Goal: Information Seeking & Learning: Learn about a topic

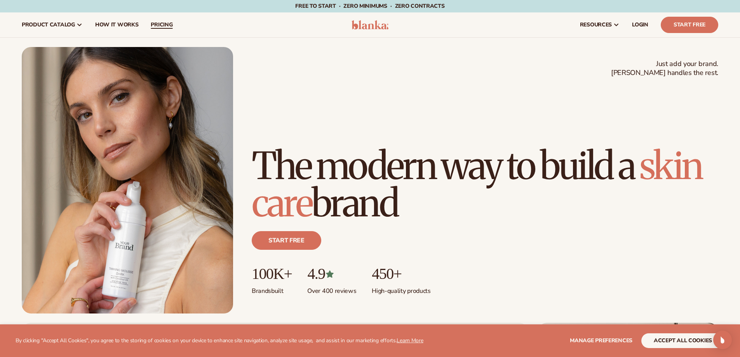
click at [160, 20] on link "pricing" at bounding box center [161, 24] width 34 height 25
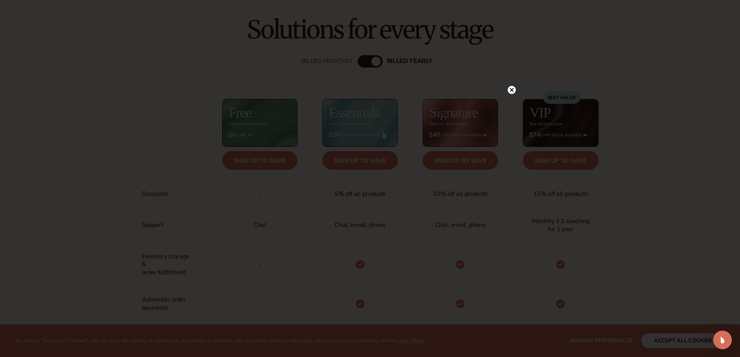
scroll to position [310, 0]
click at [509, 88] on circle at bounding box center [512, 90] width 8 height 8
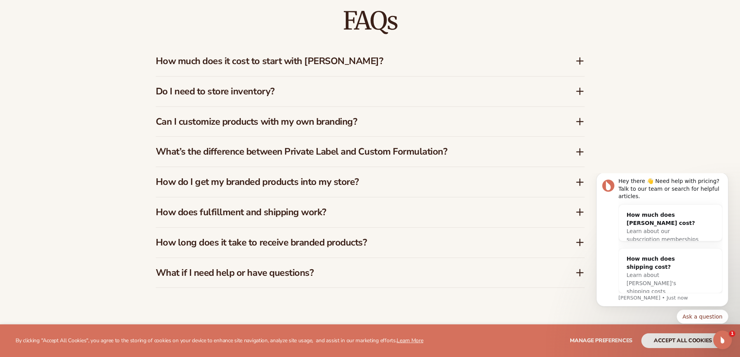
scroll to position [1268, 0]
click at [473, 65] on h3 "How much does it cost to start with Blanka?" at bounding box center [354, 60] width 396 height 11
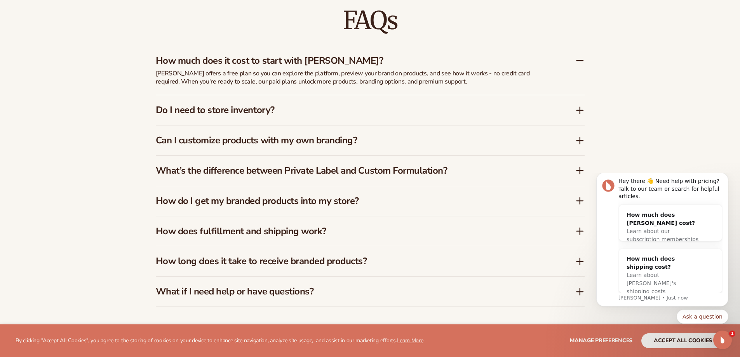
click at [467, 104] on div "Do I need to store inventory?" at bounding box center [370, 110] width 429 height 30
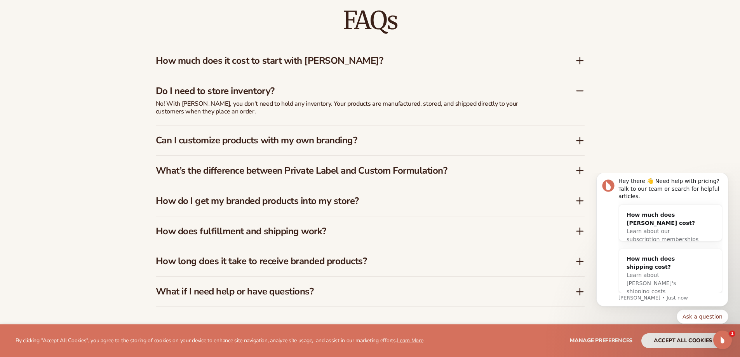
click at [446, 138] on h3 "Can I customize products with my own branding?" at bounding box center [354, 140] width 396 height 11
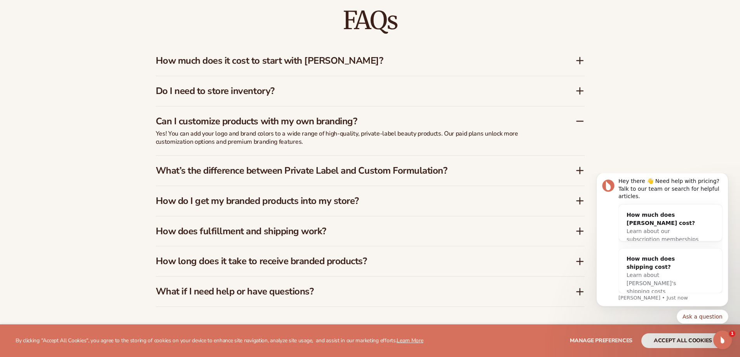
click at [455, 162] on div "What’s the difference between Private Label and Custom Formulation?" at bounding box center [370, 171] width 429 height 30
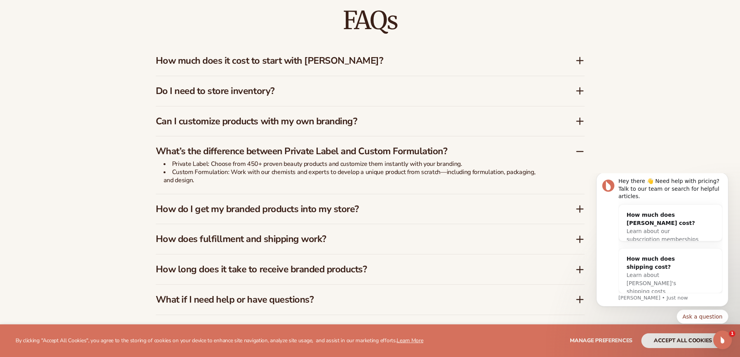
click at [446, 199] on div "How do I get my branded products into my store?" at bounding box center [370, 209] width 429 height 30
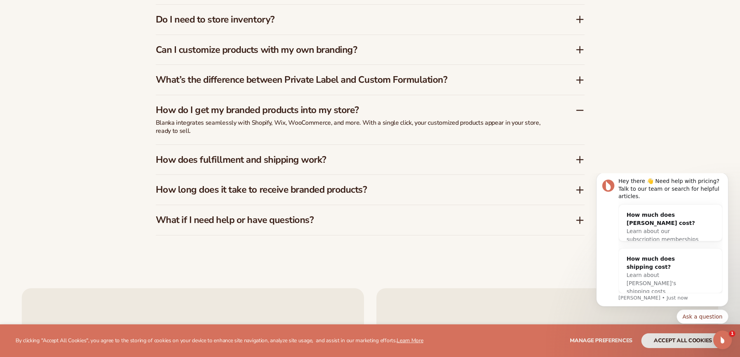
scroll to position [1383, 0]
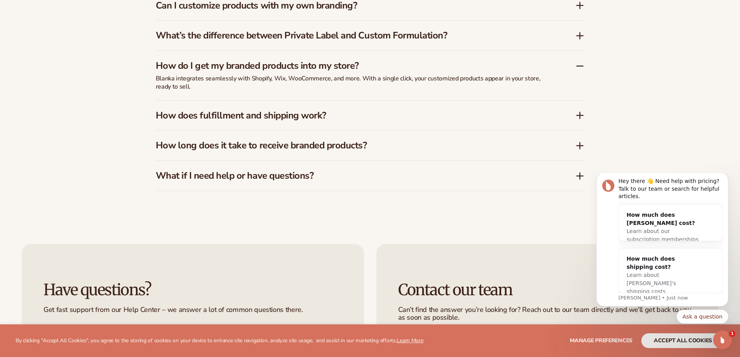
click at [460, 105] on div "How does fulfillment and shipping work?" at bounding box center [370, 116] width 429 height 30
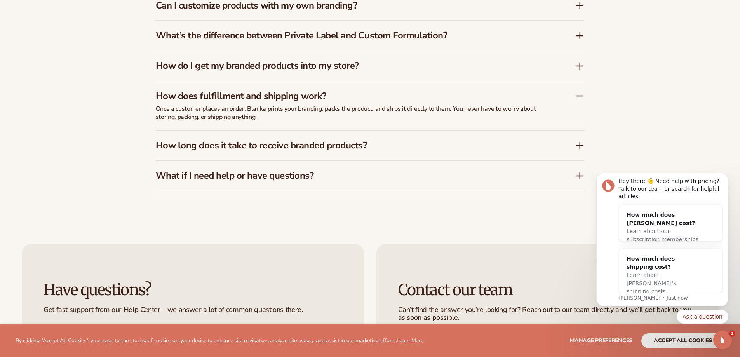
click at [454, 135] on div "How long does it take to receive branded products?" at bounding box center [370, 145] width 429 height 30
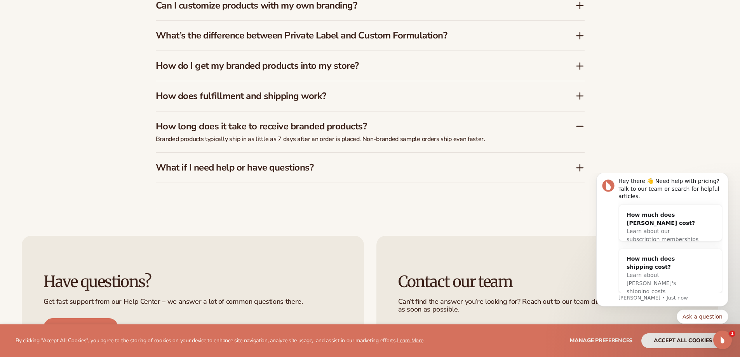
click at [443, 166] on h3 "What if I need help or have questions?" at bounding box center [354, 167] width 396 height 11
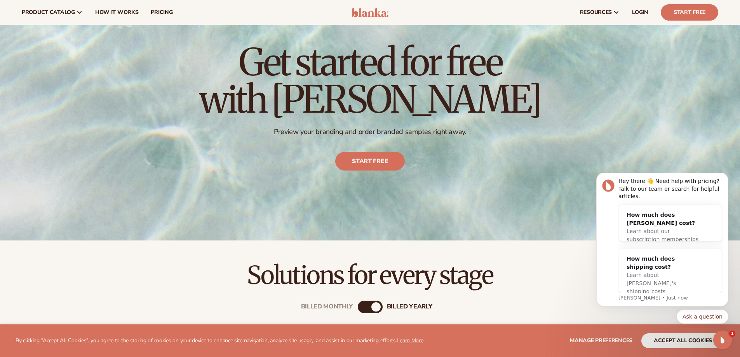
scroll to position [0, 0]
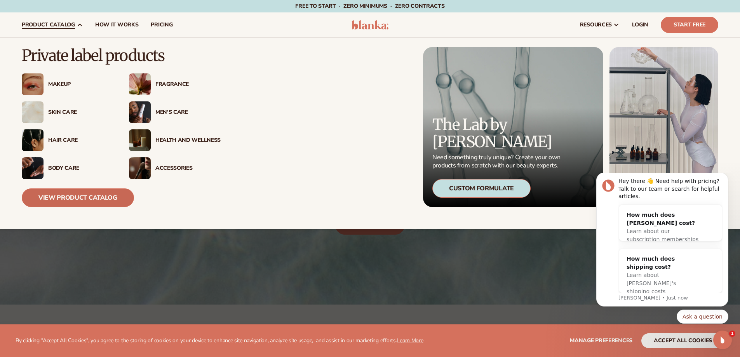
click at [85, 192] on link "View Product Catalog" at bounding box center [78, 197] width 112 height 19
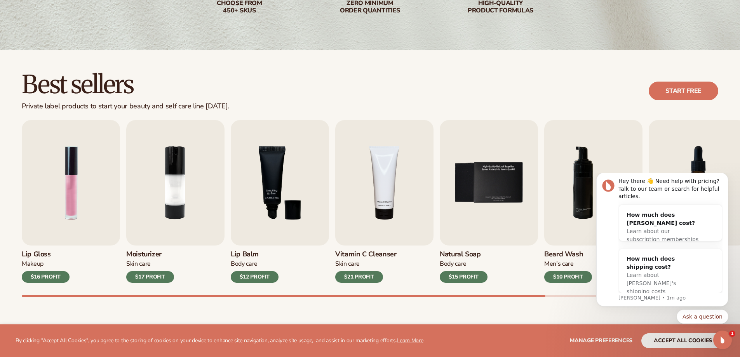
scroll to position [159, 0]
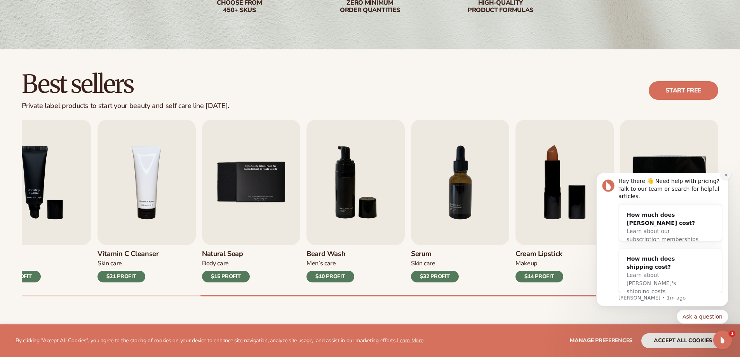
click at [725, 176] on icon "Dismiss notification" at bounding box center [725, 174] width 3 height 3
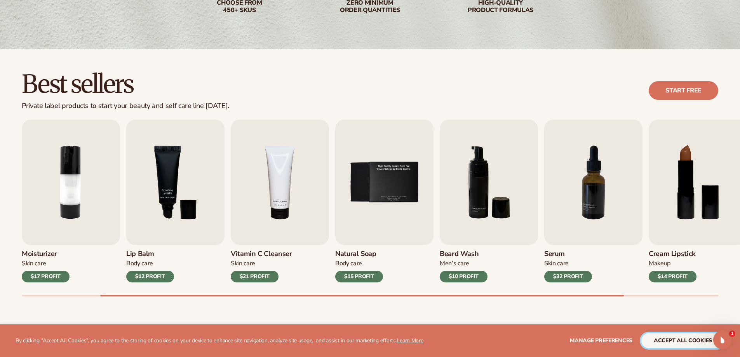
click at [661, 339] on button "accept all cookies" at bounding box center [682, 340] width 83 height 15
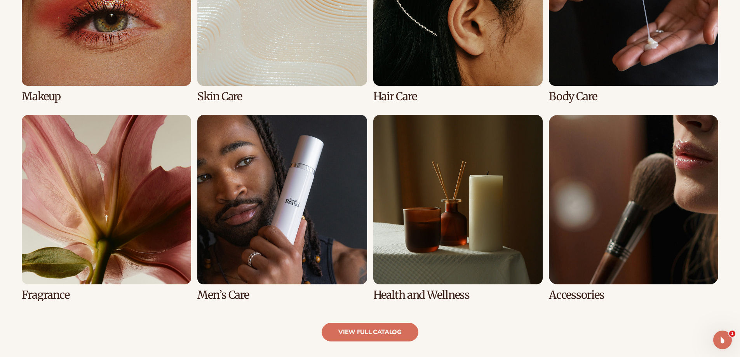
scroll to position [679, 0]
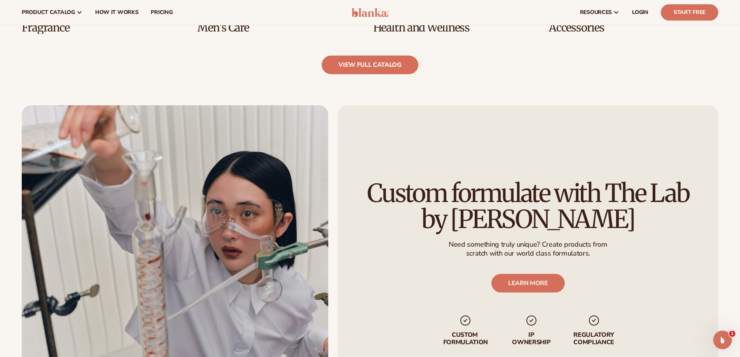
scroll to position [896, 0]
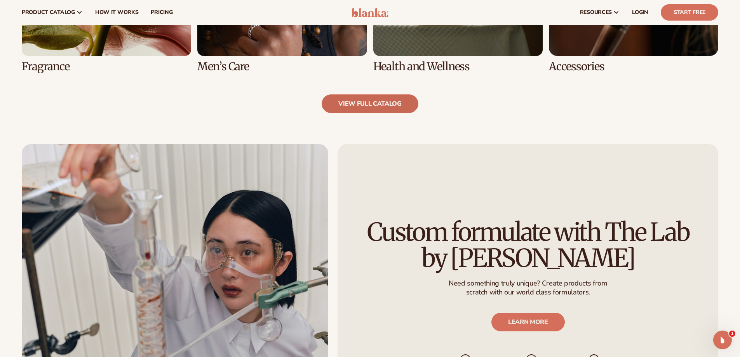
click at [397, 106] on link "view full catalog" at bounding box center [370, 103] width 97 height 19
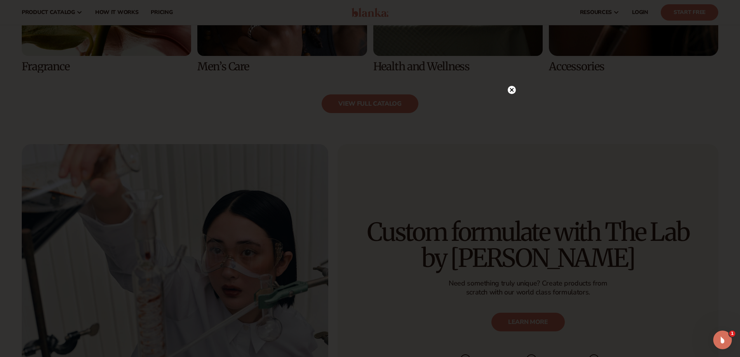
click at [388, 50] on div at bounding box center [370, 178] width 740 height 357
click at [511, 89] on circle at bounding box center [512, 90] width 8 height 8
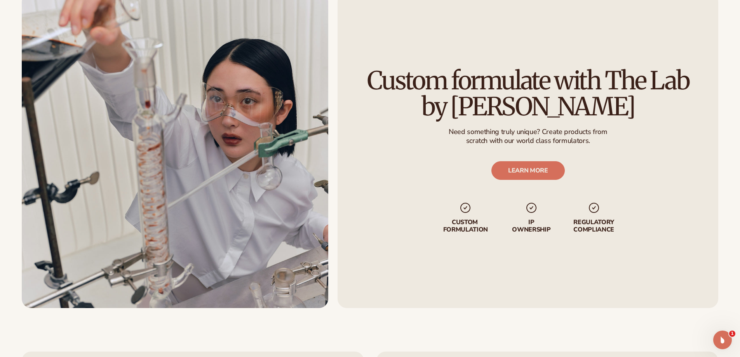
scroll to position [1048, 0]
click at [524, 169] on link "LEARN MORE" at bounding box center [527, 170] width 73 height 19
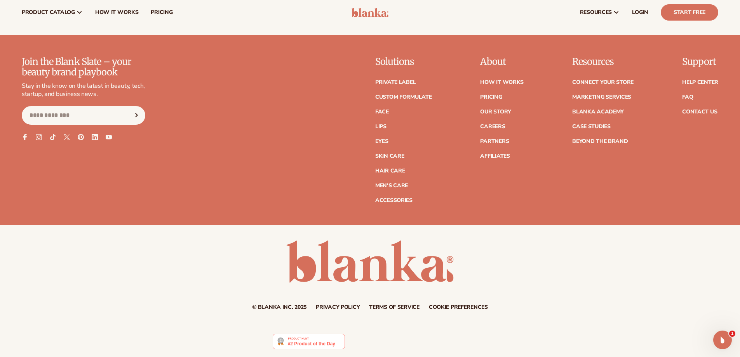
scroll to position [1196, 0]
